Goal: Task Accomplishment & Management: Manage account settings

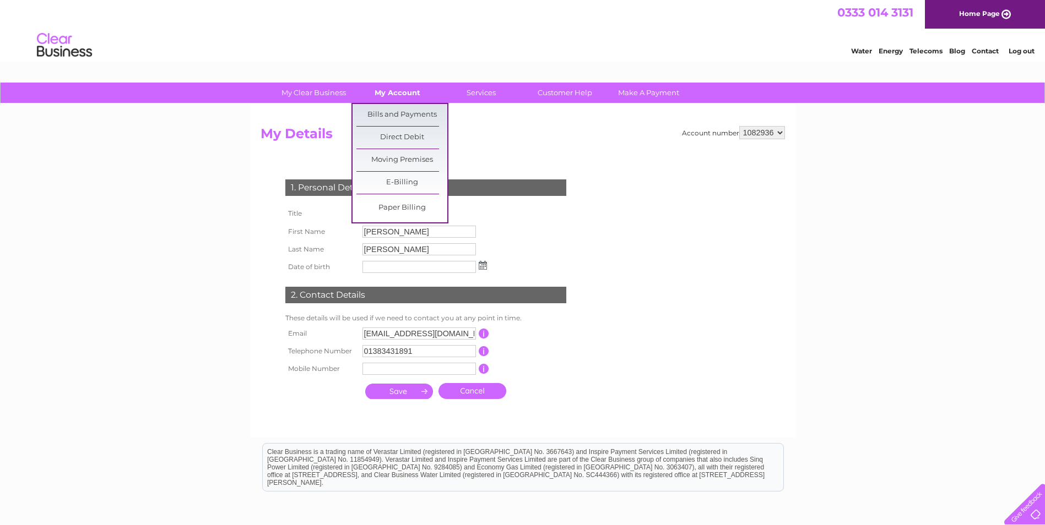
drag, startPoint x: 358, startPoint y: 80, endPoint x: 400, endPoint y: 91, distance: 43.8
click at [400, 91] on link "My Account" at bounding box center [397, 93] width 91 height 20
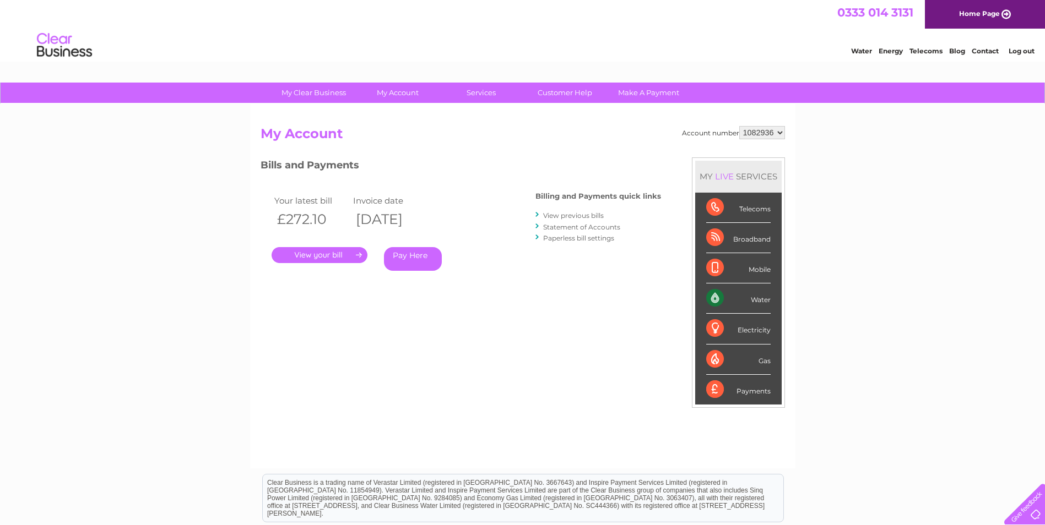
click at [317, 253] on link "." at bounding box center [320, 255] width 96 height 16
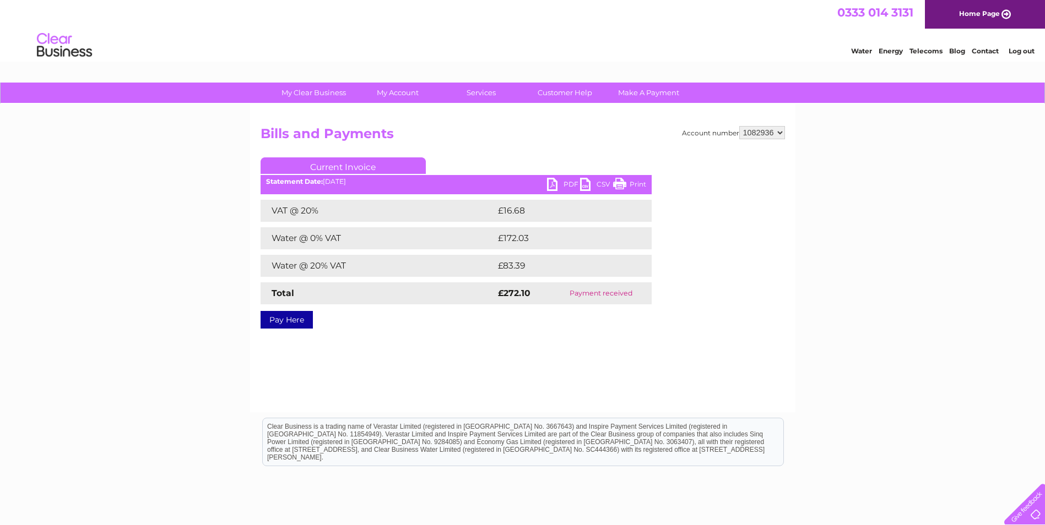
click at [561, 182] on link "PDF" at bounding box center [563, 186] width 33 height 16
